Goal: Task Accomplishment & Management: Complete application form

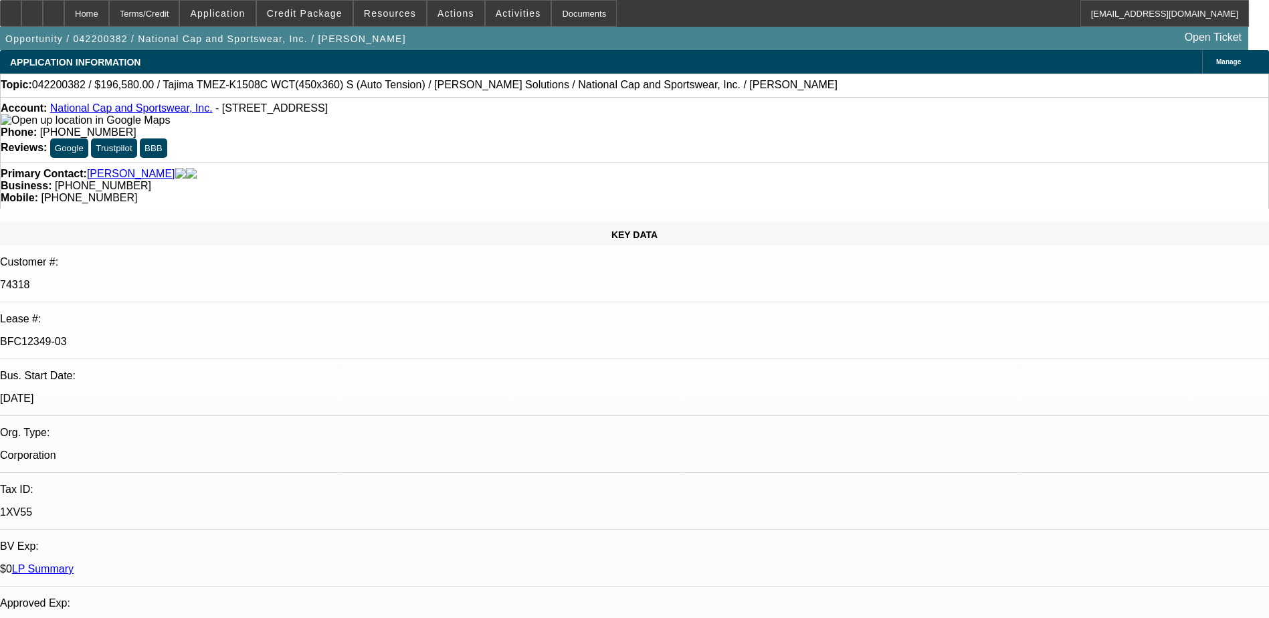
select select "0"
select select "2"
select select "0"
select select "2"
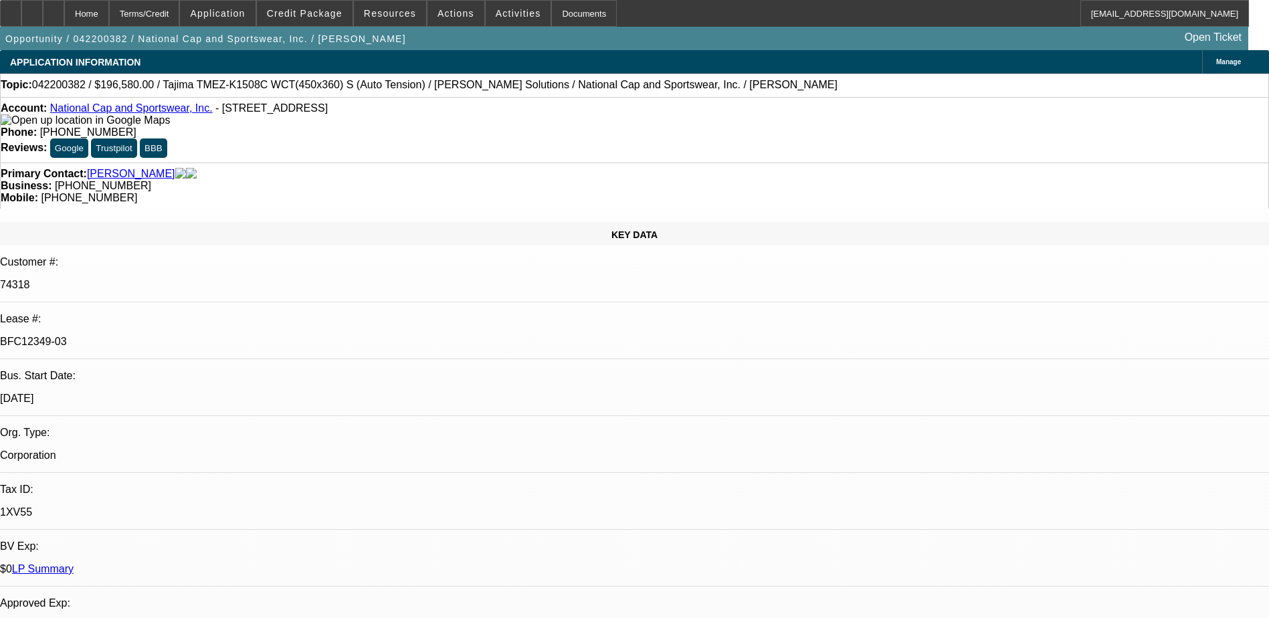
select select "0"
select select "2"
select select "0"
select select "2"
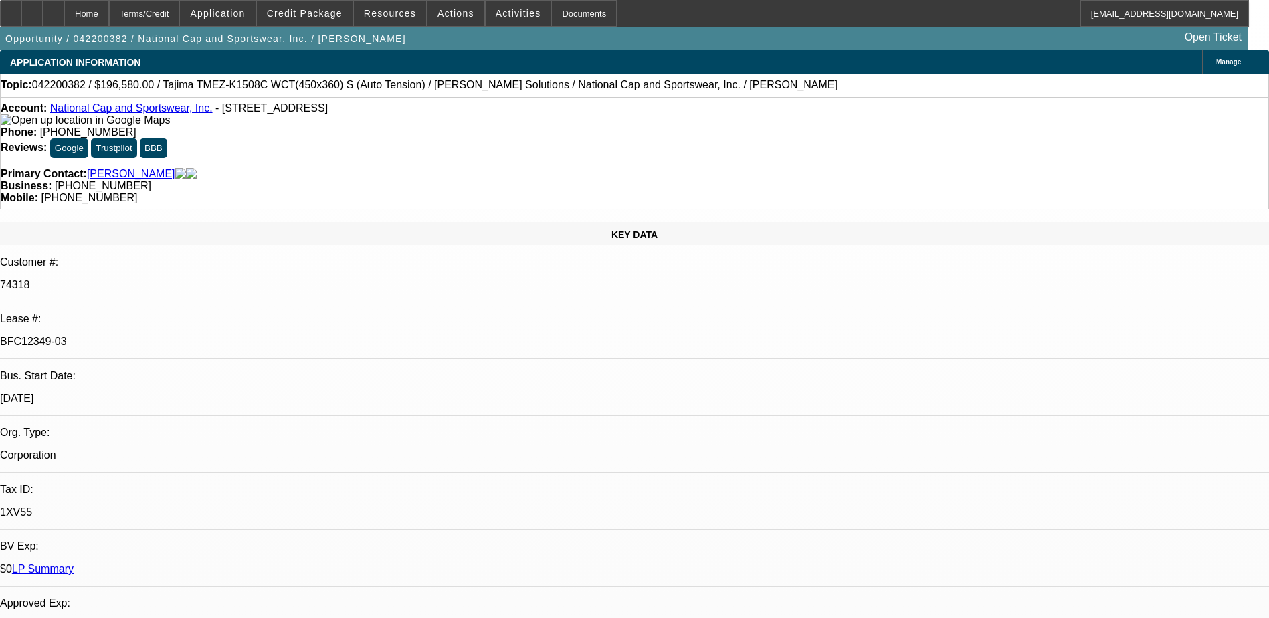
select select "0"
select select "2"
select select "0"
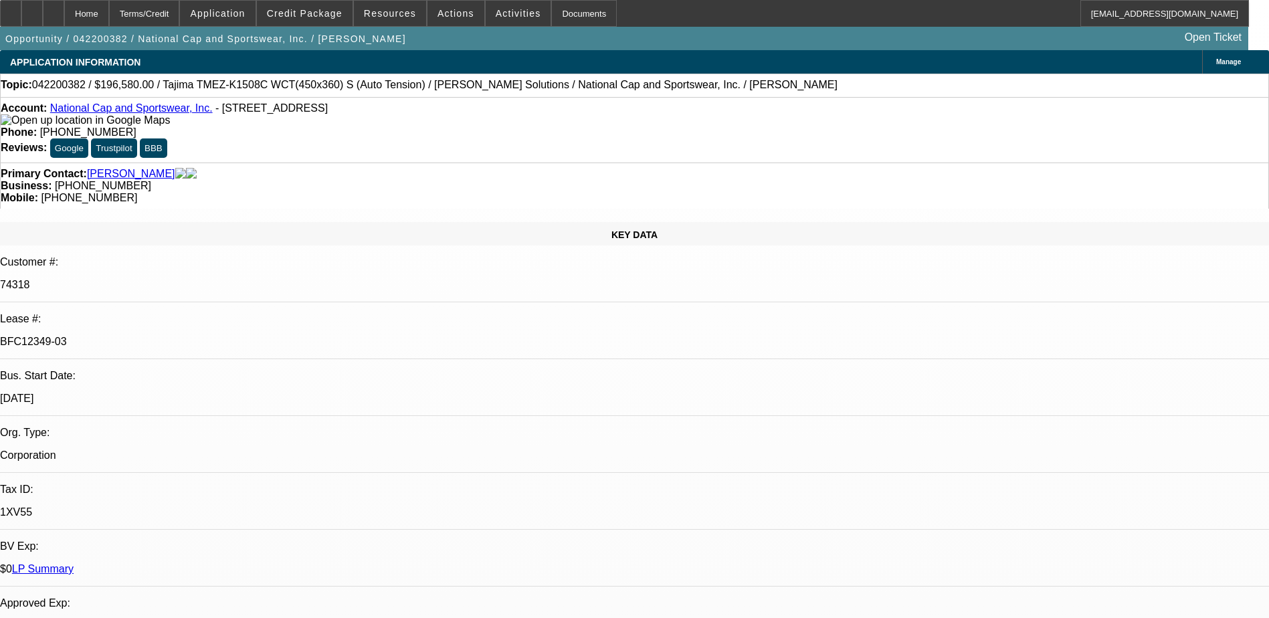
select select "2"
select select "0"
select select "2"
